Goal: Find specific page/section: Find specific page/section

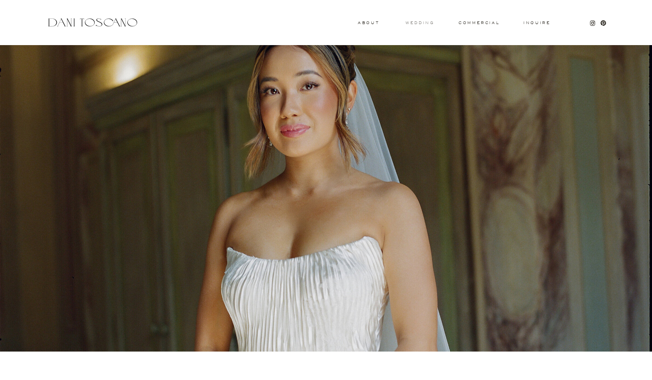
click at [416, 22] on h3 "wedding" at bounding box center [419, 22] width 28 height 3
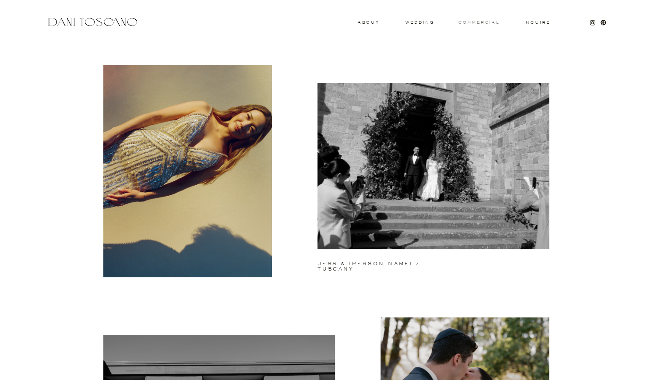
click at [468, 22] on h3 "commercial" at bounding box center [478, 23] width 40 height 4
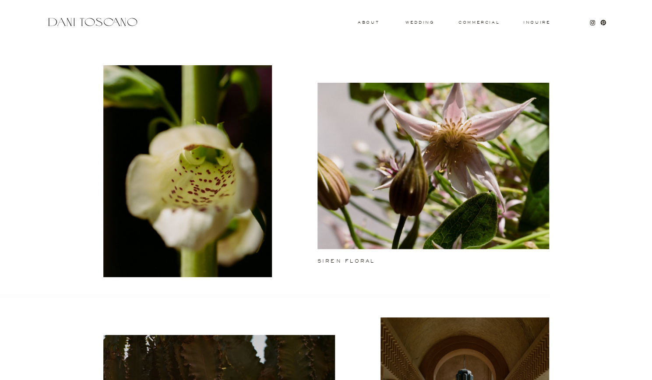
click at [536, 23] on h3 "Inquire" at bounding box center [537, 23] width 28 height 4
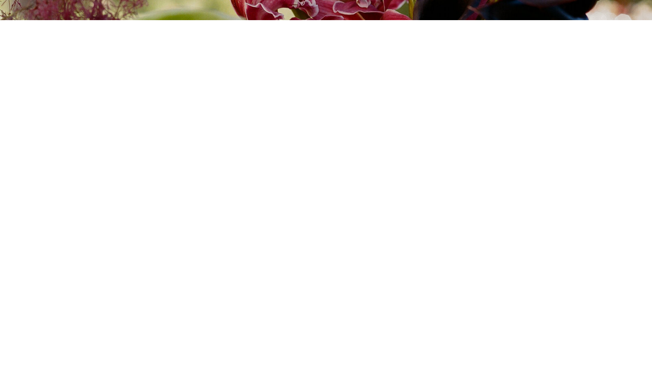
scroll to position [215, 0]
